Goal: Task Accomplishment & Management: Use online tool/utility

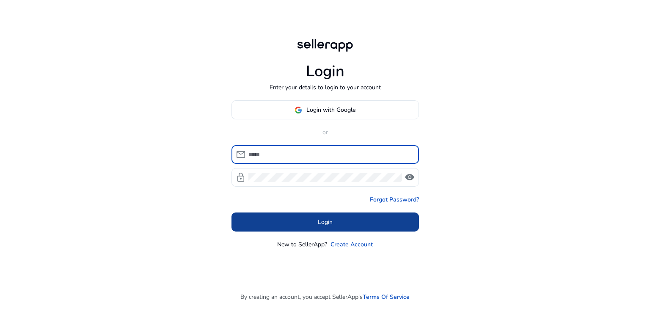
type input "**********"
click at [325, 217] on span "Login" at bounding box center [325, 221] width 15 height 9
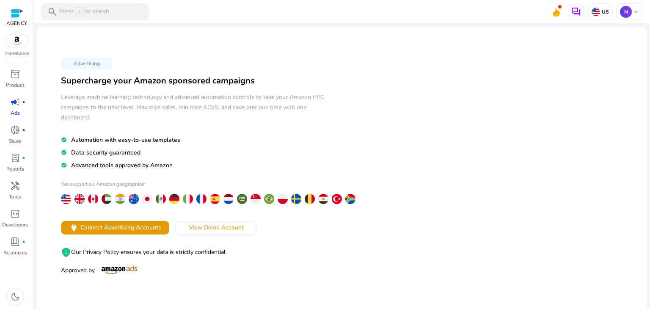
click at [19, 102] on span "campaign" at bounding box center [15, 102] width 10 height 10
click at [600, 10] on p "US" at bounding box center [604, 11] width 9 height 7
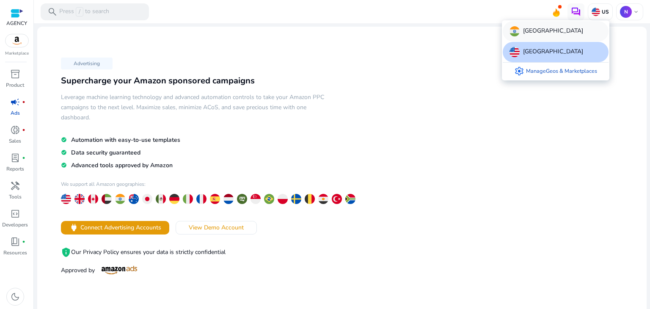
click at [546, 36] on div "[GEOGRAPHIC_DATA]" at bounding box center [555, 31] width 106 height 20
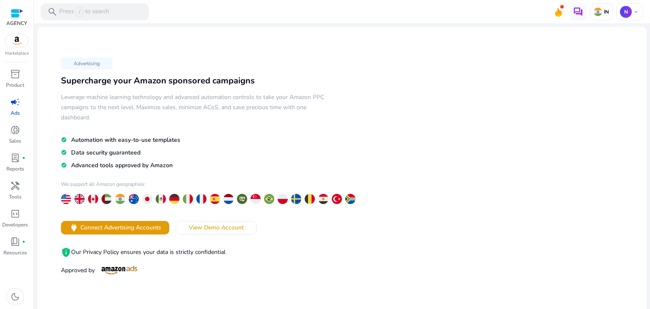
click at [12, 109] on p "Ads" at bounding box center [15, 113] width 9 height 8
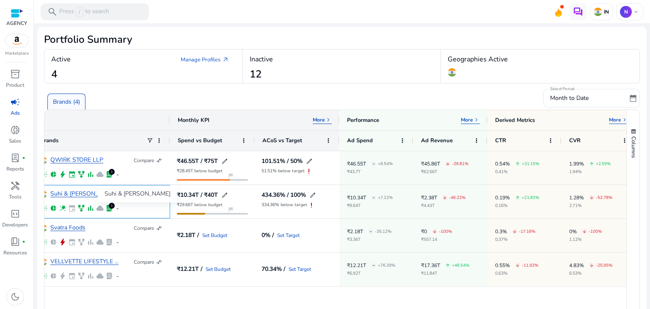
scroll to position [0, 24]
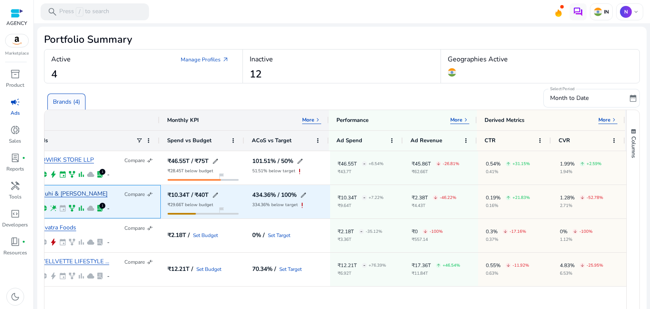
click at [61, 192] on link "Suhi & [PERSON_NAME]" at bounding box center [74, 194] width 66 height 6
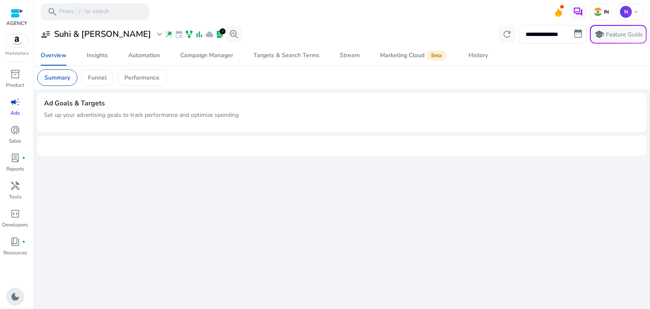
click at [12, 296] on span "dark_mode" at bounding box center [15, 296] width 10 height 10
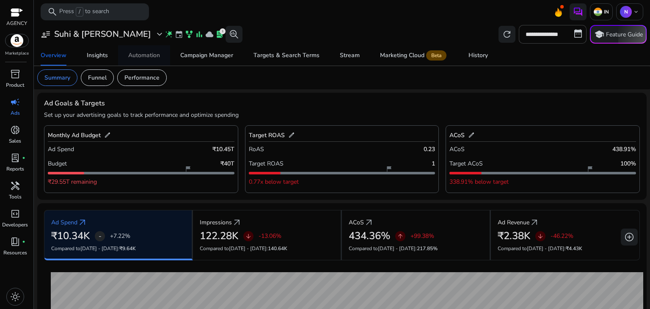
click at [161, 53] on link "Automation" at bounding box center [144, 55] width 52 height 20
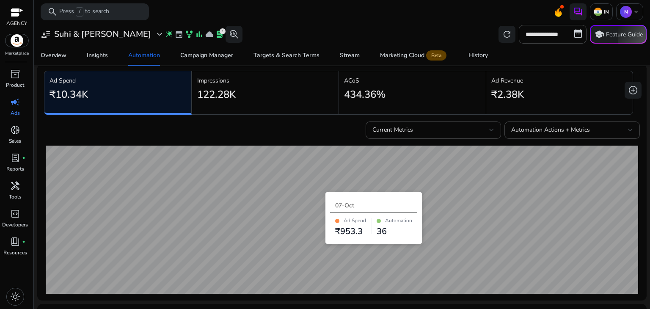
scroll to position [34, 0]
